Goal: Task Accomplishment & Management: Manage account settings

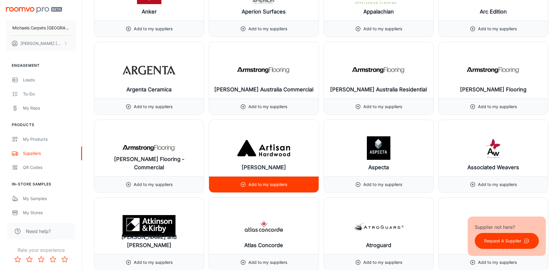
scroll to position [676, 0]
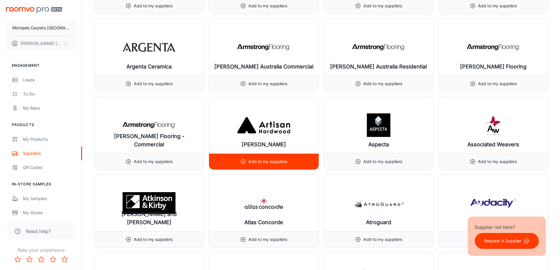
click at [259, 161] on p "Add to my suppliers" at bounding box center [268, 162] width 39 height 6
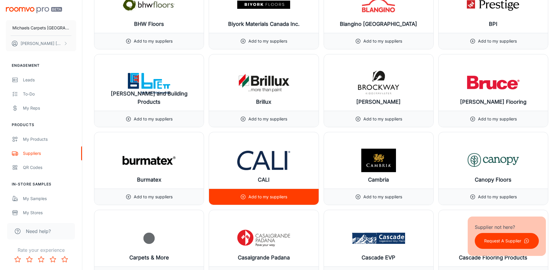
scroll to position [1294, 0]
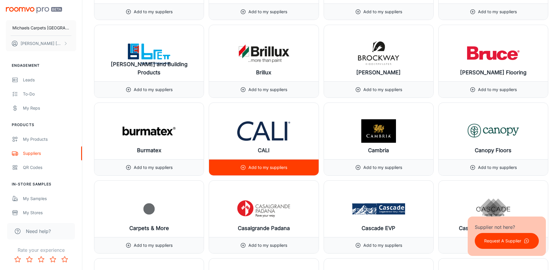
click at [265, 168] on p "Add to my suppliers" at bounding box center [268, 167] width 39 height 6
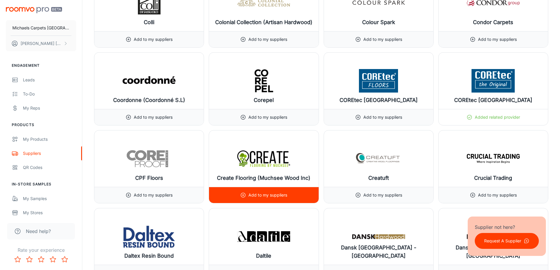
scroll to position [1970, 0]
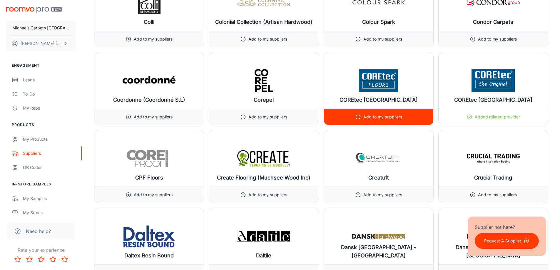
click at [371, 115] on p "Add to my suppliers" at bounding box center [382, 117] width 39 height 6
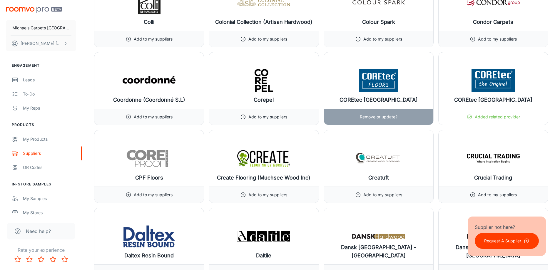
click at [378, 116] on p "Remove or update?" at bounding box center [379, 117] width 38 height 6
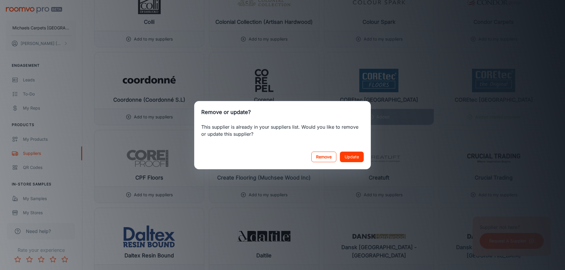
click at [328, 155] on button "Remove" at bounding box center [323, 157] width 25 height 11
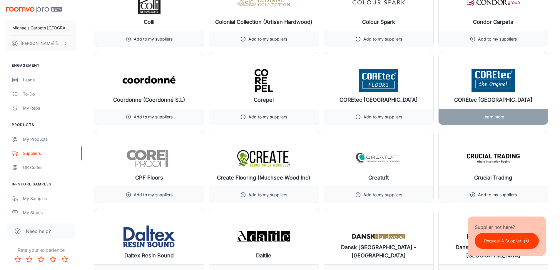
click at [474, 117] on div "Learn more" at bounding box center [493, 117] width 109 height 16
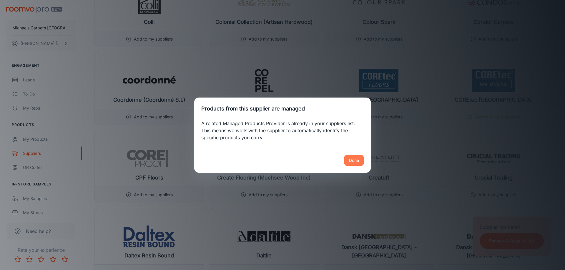
click at [353, 158] on button "Done" at bounding box center [353, 160] width 19 height 11
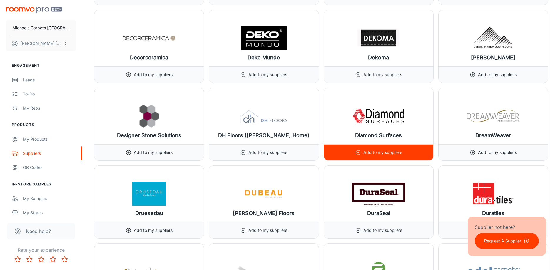
scroll to position [2264, 0]
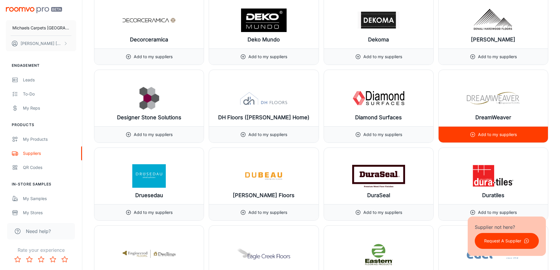
click at [478, 133] on p "Add to my suppliers" at bounding box center [497, 134] width 39 height 6
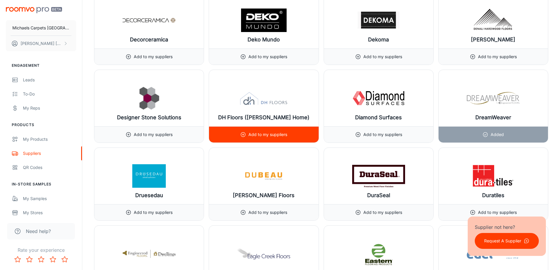
click at [273, 135] on p "Add to my suppliers" at bounding box center [268, 134] width 39 height 6
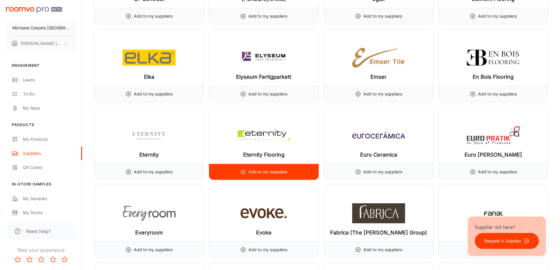
scroll to position [2617, 0]
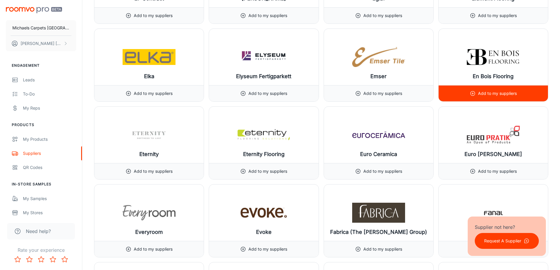
click at [488, 93] on p "Add to my suppliers" at bounding box center [497, 93] width 39 height 6
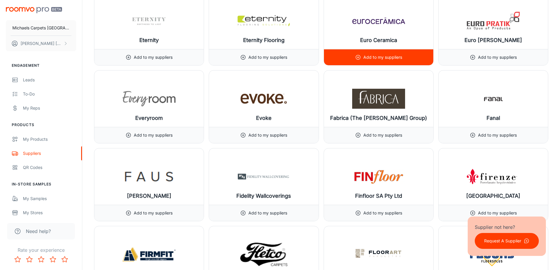
scroll to position [2823, 0]
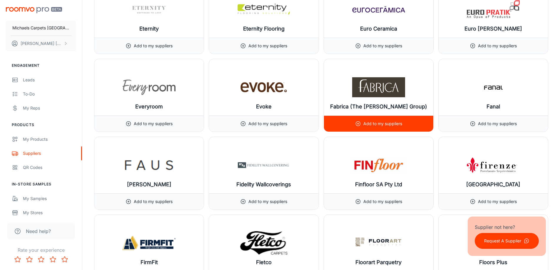
click at [381, 122] on p "Add to my suppliers" at bounding box center [382, 124] width 39 height 6
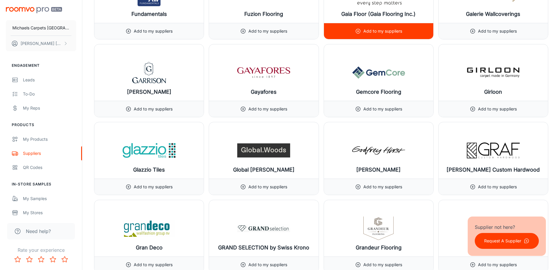
scroll to position [3235, 0]
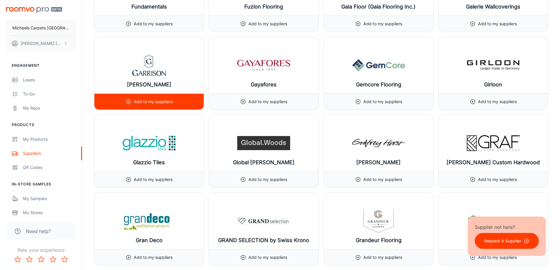
click at [158, 101] on p "Add to my suppliers" at bounding box center [153, 102] width 39 height 6
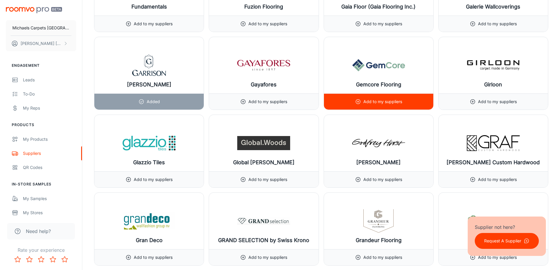
click at [378, 98] on div "Add to my suppliers" at bounding box center [378, 102] width 47 height 16
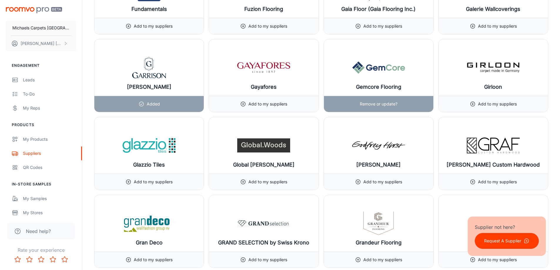
scroll to position [3323, 0]
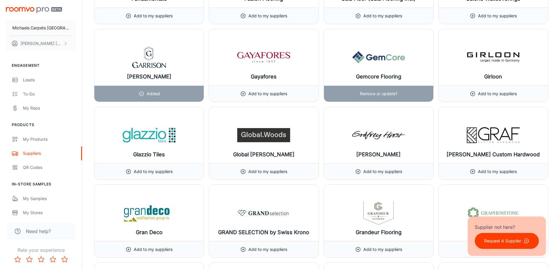
click at [378, 94] on p "Remove or update?" at bounding box center [379, 94] width 38 height 6
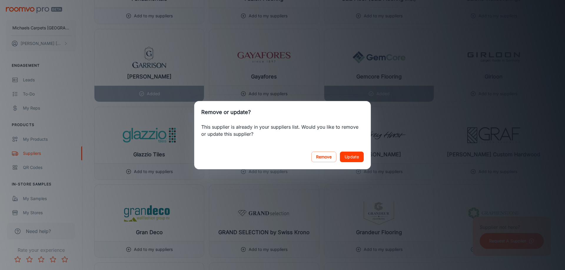
click at [348, 155] on button "Update" at bounding box center [352, 157] width 24 height 11
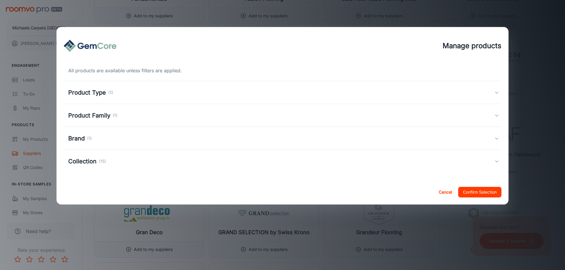
click at [445, 192] on button "Cancel" at bounding box center [445, 192] width 19 height 11
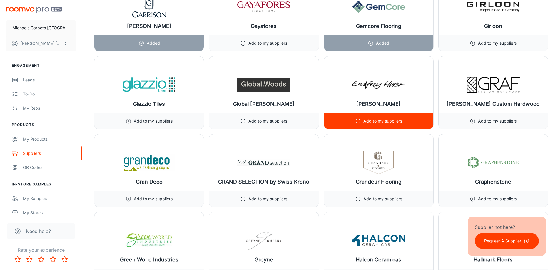
scroll to position [3382, 0]
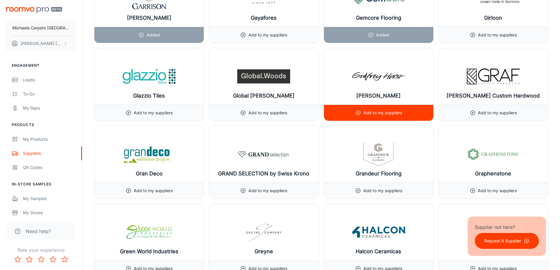
click at [371, 111] on p "Add to my suppliers" at bounding box center [382, 113] width 39 height 6
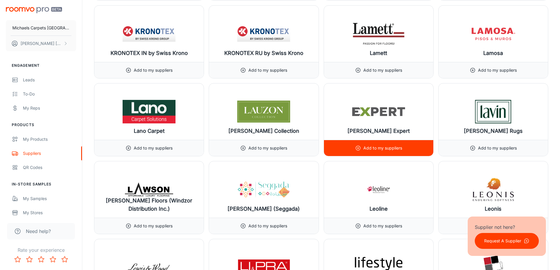
scroll to position [4382, 0]
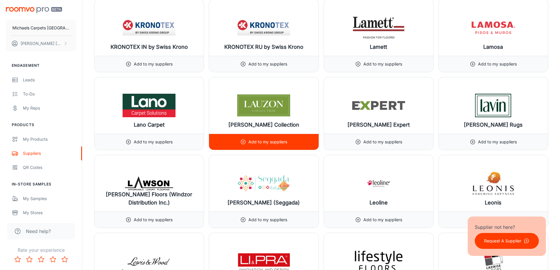
click at [263, 143] on p "Add to my suppliers" at bounding box center [268, 142] width 39 height 6
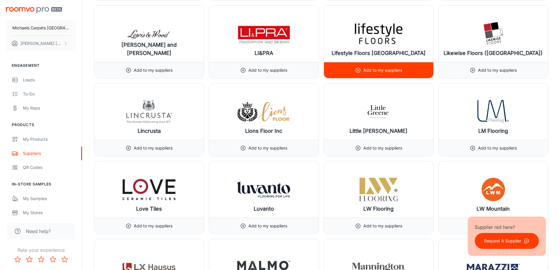
scroll to position [4617, 0]
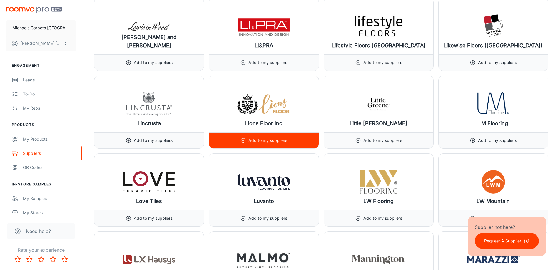
click at [267, 139] on p "Add to my suppliers" at bounding box center [268, 140] width 39 height 6
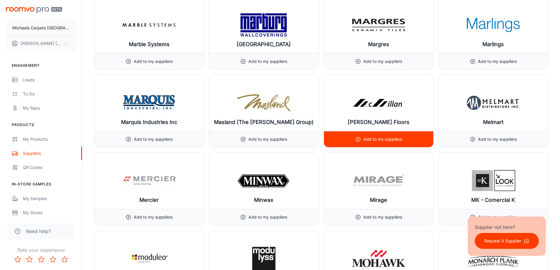
scroll to position [4941, 0]
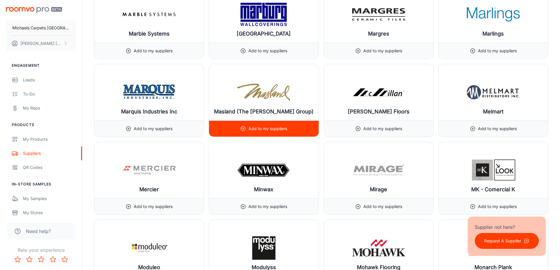
click at [266, 128] on p "Add to my suppliers" at bounding box center [268, 129] width 39 height 6
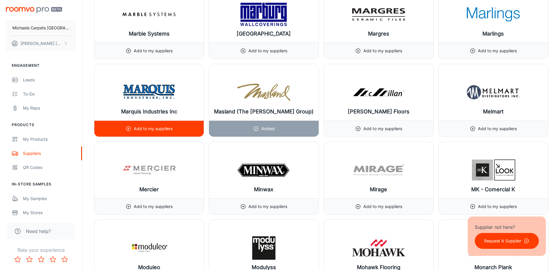
click at [155, 126] on p "Add to my suppliers" at bounding box center [153, 129] width 39 height 6
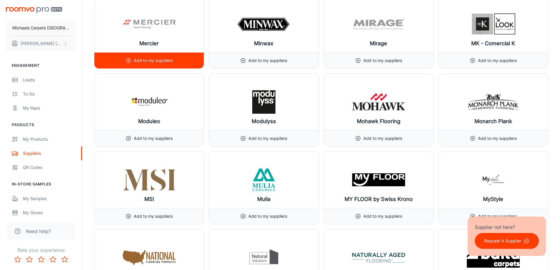
scroll to position [5088, 0]
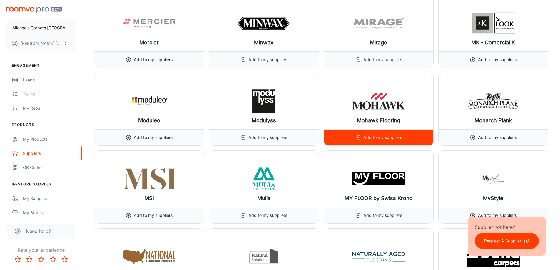
click at [381, 137] on p "Add to my suppliers" at bounding box center [382, 137] width 39 height 6
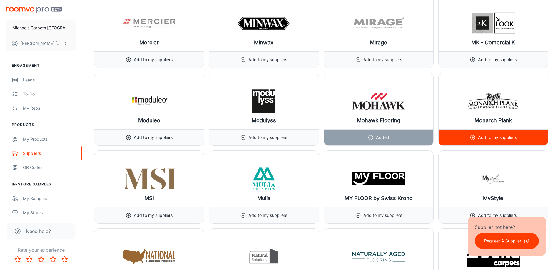
click at [488, 135] on p "Add to my suppliers" at bounding box center [497, 137] width 39 height 6
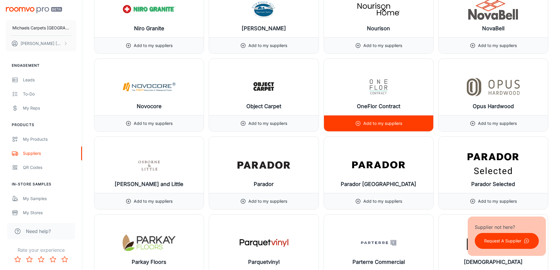
scroll to position [5499, 0]
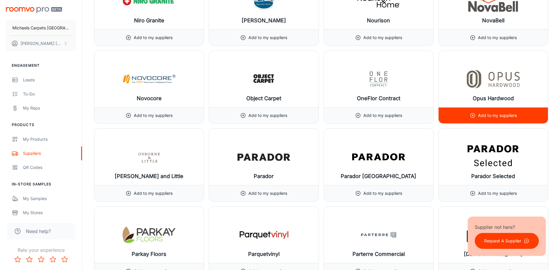
click at [486, 113] on p "Add to my suppliers" at bounding box center [497, 115] width 39 height 6
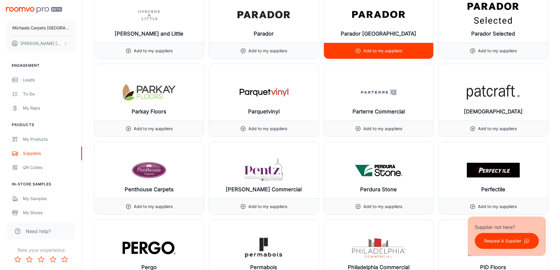
scroll to position [5647, 0]
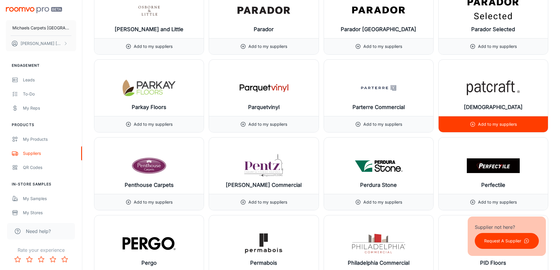
click at [488, 122] on p "Add to my suppliers" at bounding box center [497, 124] width 39 height 6
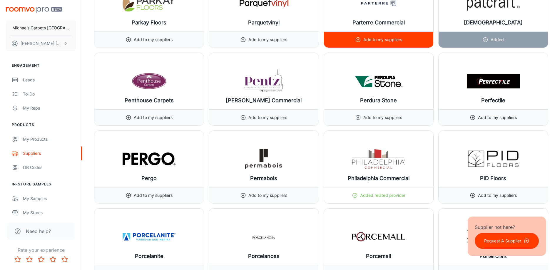
scroll to position [5735, 0]
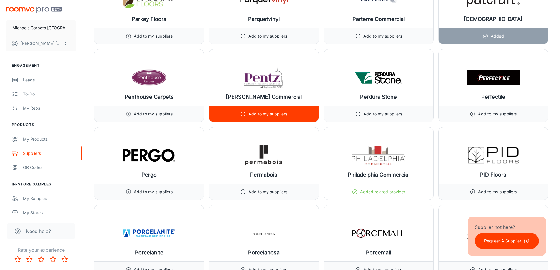
click at [260, 111] on p "Add to my suppliers" at bounding box center [268, 114] width 39 height 6
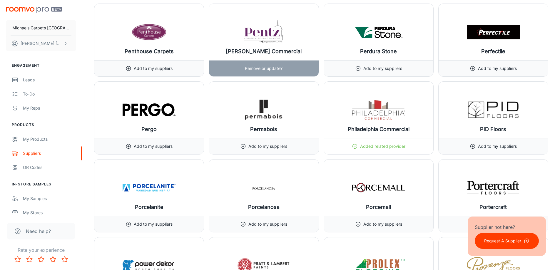
scroll to position [5794, 0]
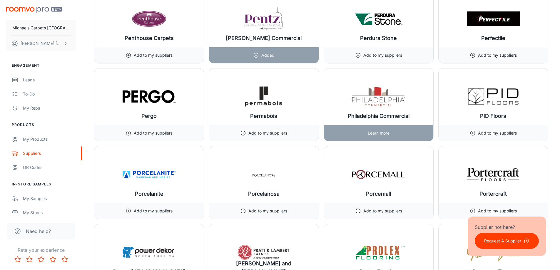
click at [380, 129] on div "Learn more" at bounding box center [379, 133] width 22 height 16
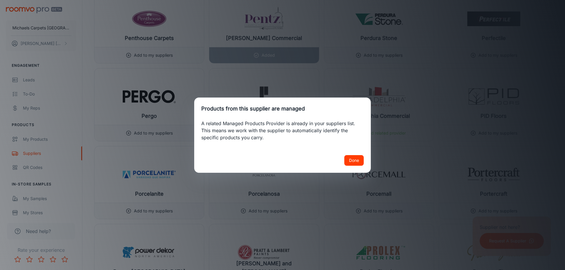
click at [358, 161] on button "Done" at bounding box center [353, 160] width 19 height 11
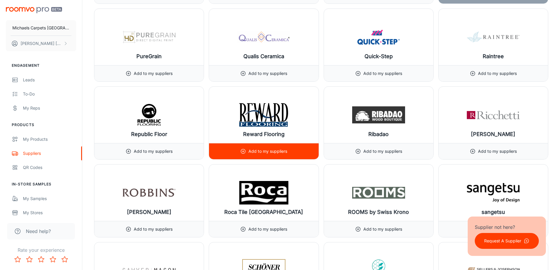
scroll to position [6088, 0]
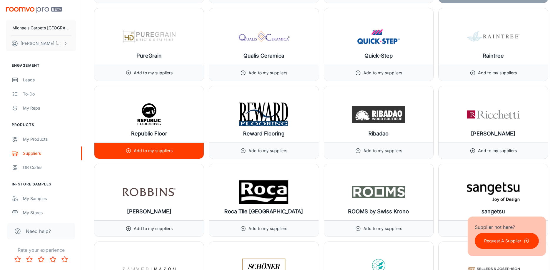
click at [156, 149] on p "Add to my suppliers" at bounding box center [153, 151] width 39 height 6
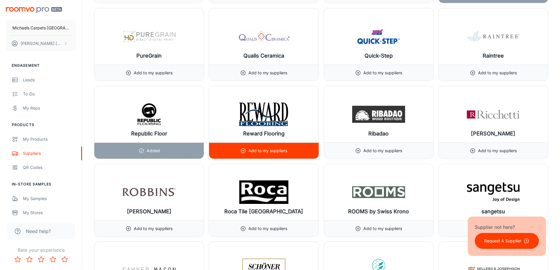
click at [269, 148] on p "Add to my suppliers" at bounding box center [268, 151] width 39 height 6
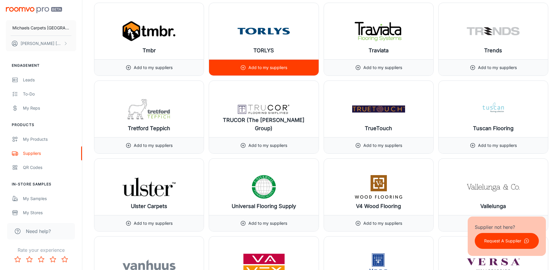
scroll to position [6970, 0]
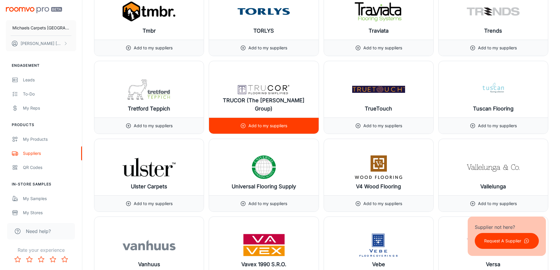
click at [260, 126] on p "Add to my suppliers" at bounding box center [268, 126] width 39 height 6
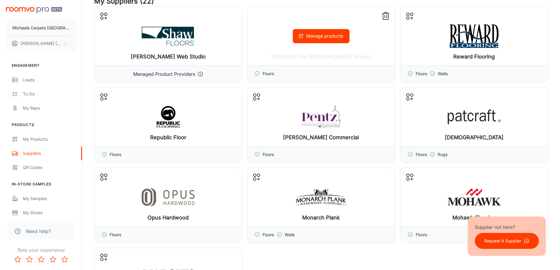
scroll to position [59, 0]
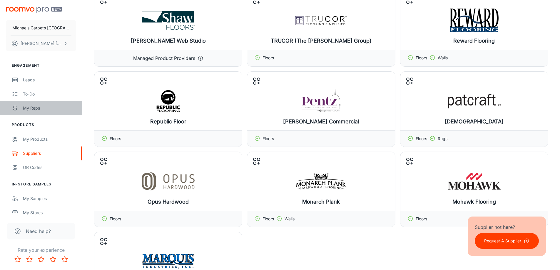
click at [36, 108] on div "My Reps" at bounding box center [49, 108] width 53 height 6
